Goal: Find specific page/section: Find specific page/section

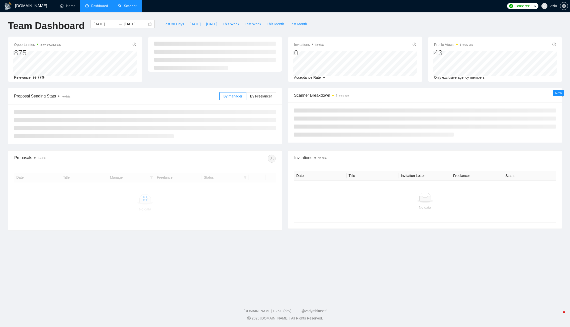
click at [130, 8] on link "Scanner" at bounding box center [127, 6] width 19 height 4
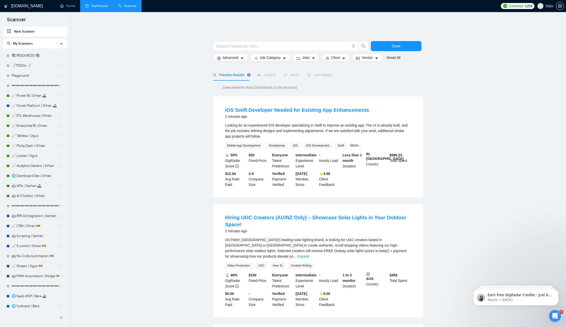
click at [92, 7] on link "Dashboard" at bounding box center [96, 6] width 23 height 4
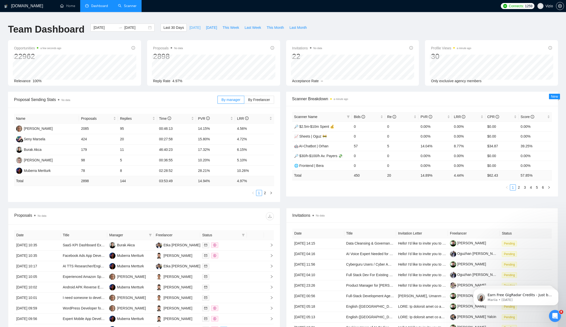
click at [192, 25] on span "[DATE]" at bounding box center [195, 28] width 11 height 6
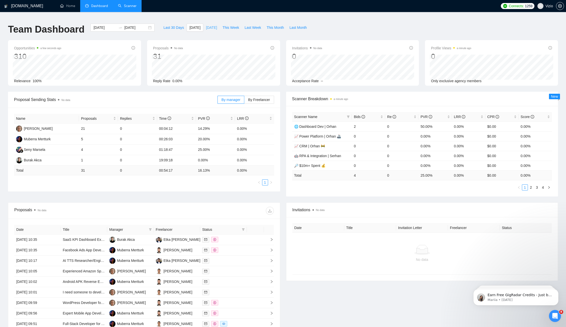
click at [212, 25] on span "[DATE]" at bounding box center [211, 28] width 11 height 6
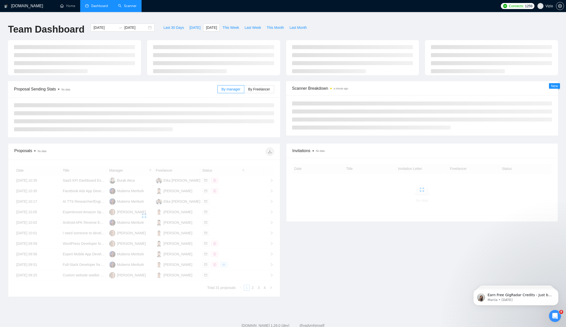
type input "[DATE]"
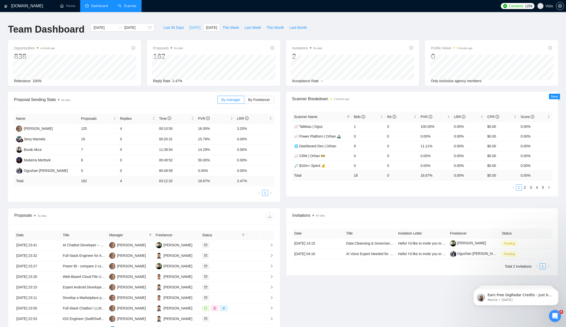
click at [192, 25] on span "[DATE]" at bounding box center [195, 28] width 11 height 6
type input "[DATE]"
